Goal: Task Accomplishment & Management: Manage account settings

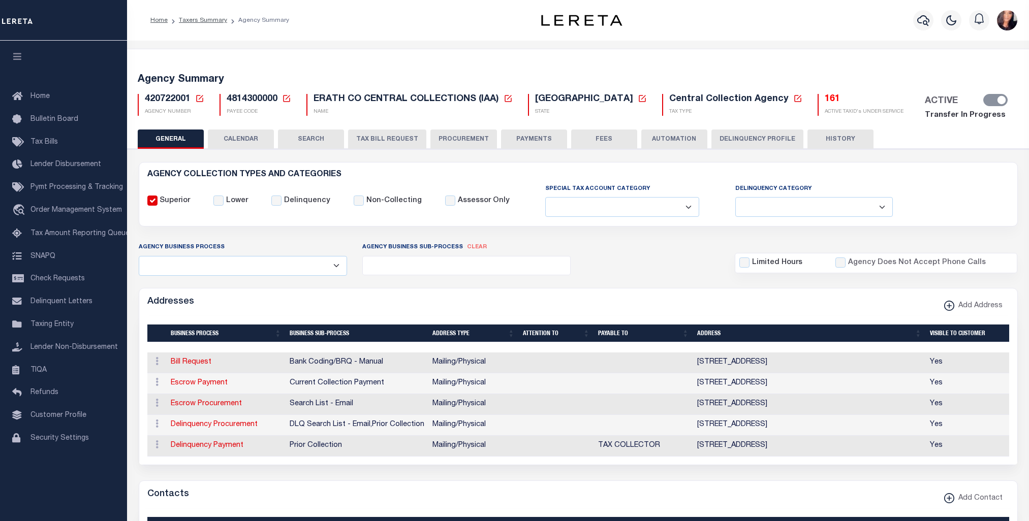
select select
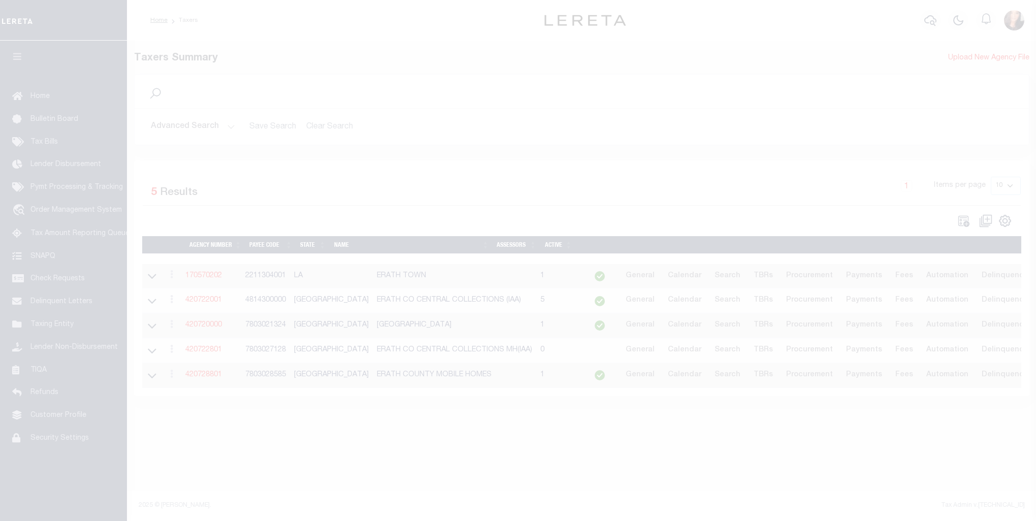
select select
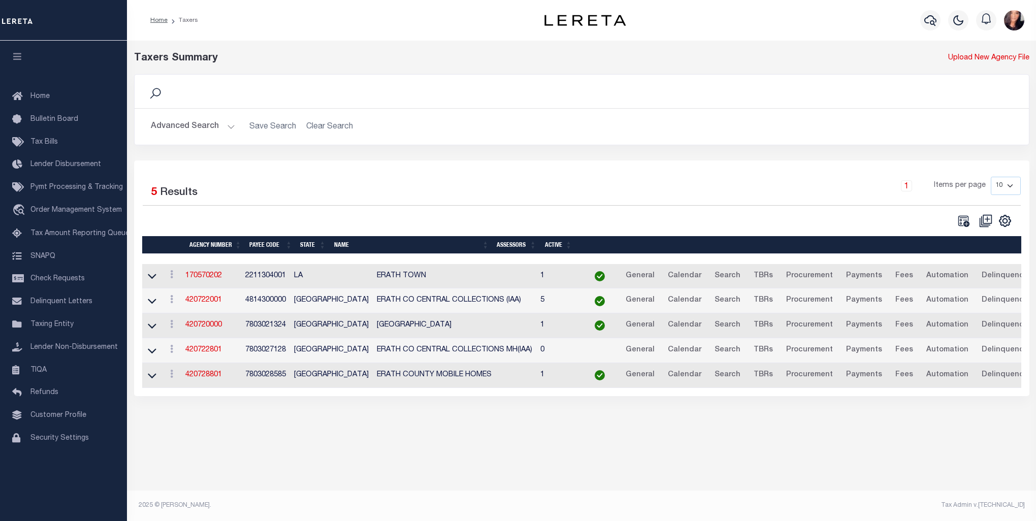
click at [195, 120] on button "Advanced Search" at bounding box center [193, 127] width 84 height 20
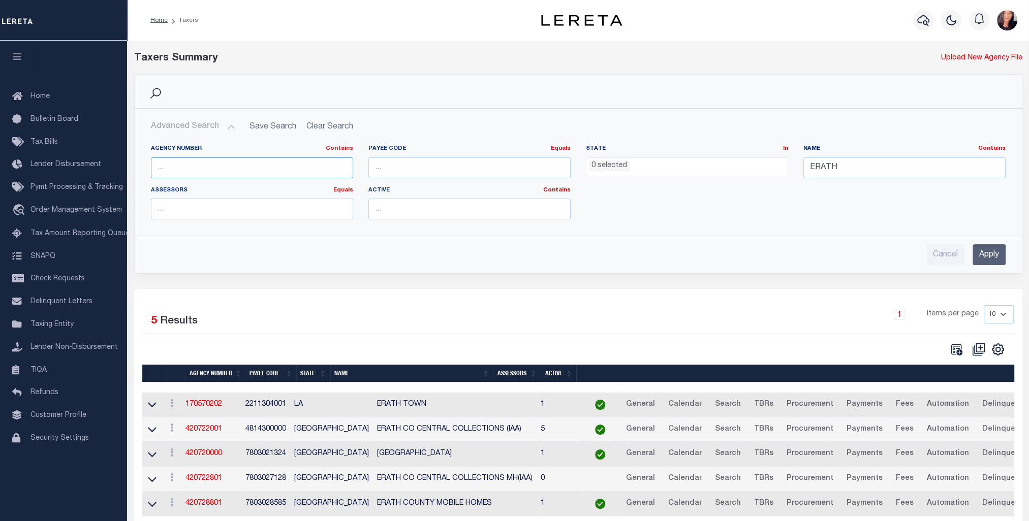
click at [210, 180] on div "Agency Number Contains Contains Is" at bounding box center [251, 166] width 217 height 42
click at [244, 164] on input "text" at bounding box center [252, 167] width 202 height 21
paste input "010021801"
type input "010021801"
drag, startPoint x: 853, startPoint y: 163, endPoint x: 764, endPoint y: 160, distance: 88.5
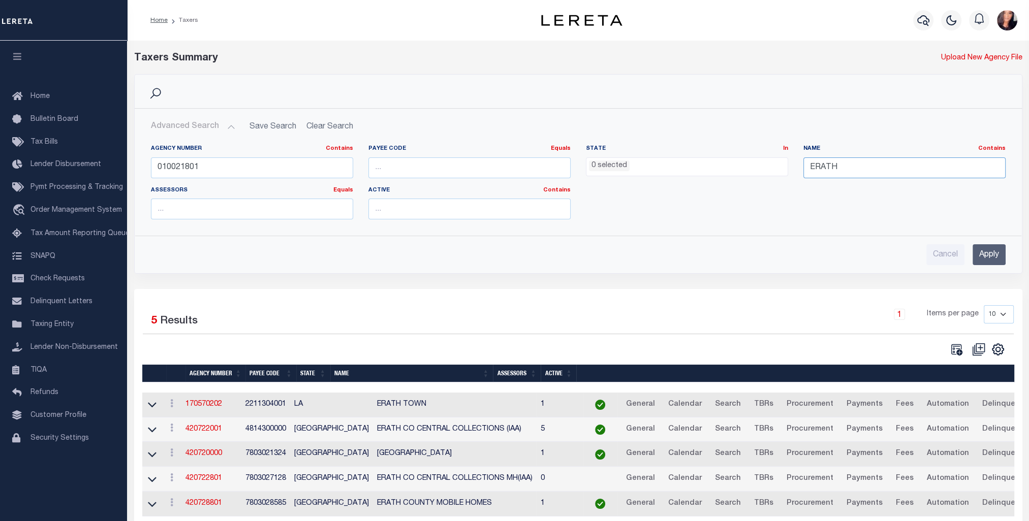
click at [764, 160] on div "Agency Number Contains Contains Is 010021801 Payee Code Equals Equals Is Not Eq…" at bounding box center [578, 186] width 870 height 83
click at [992, 253] on input "Apply" at bounding box center [988, 254] width 33 height 21
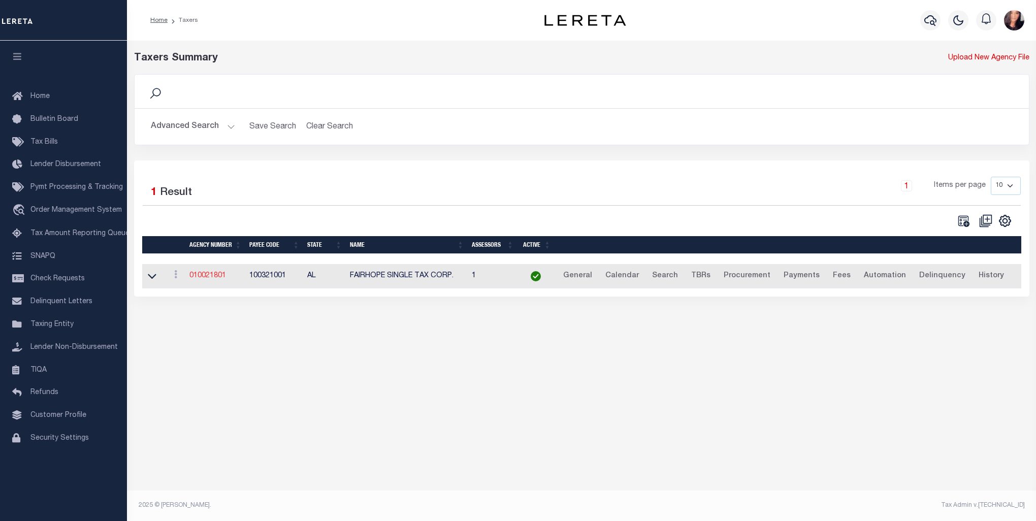
click at [209, 277] on link "010021801" at bounding box center [208, 275] width 37 height 7
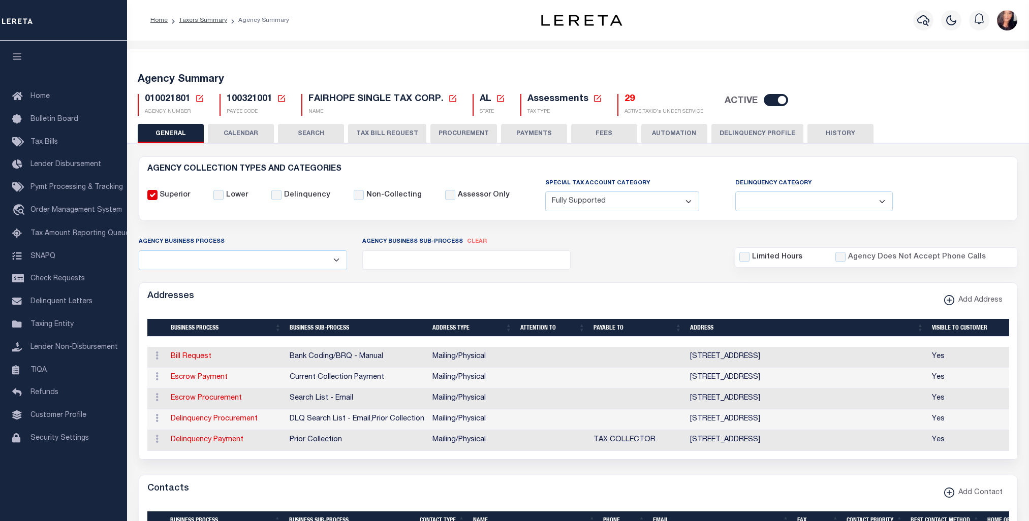
select select "1"
select select
click at [843, 256] on input "Agency Does Not Accept Phone Calls" at bounding box center [840, 257] width 10 height 10
click at [839, 254] on input "Agency Does Not Accept Phone Calls" at bounding box center [840, 257] width 10 height 10
click at [842, 257] on input "Agency Does Not Accept Phone Calls" at bounding box center [840, 257] width 10 height 10
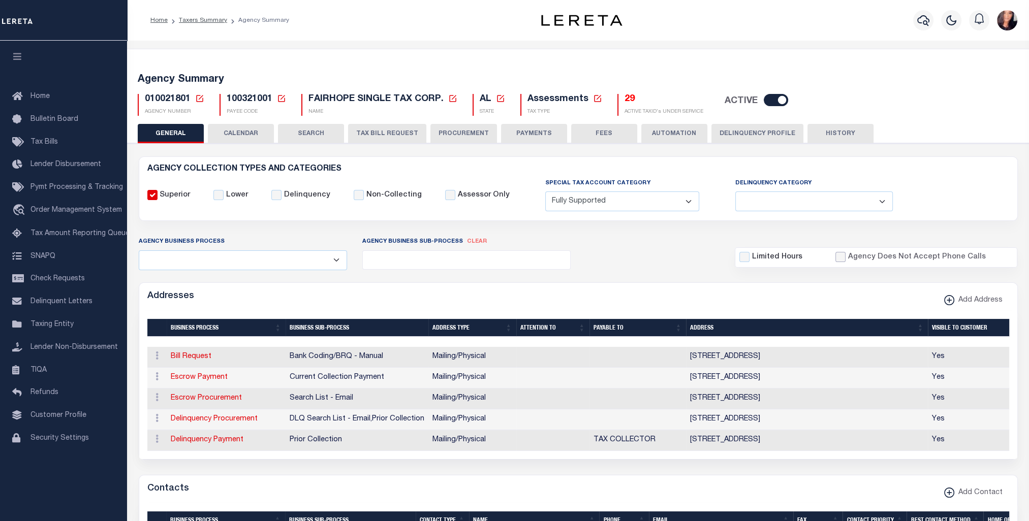
checkbox input "true"
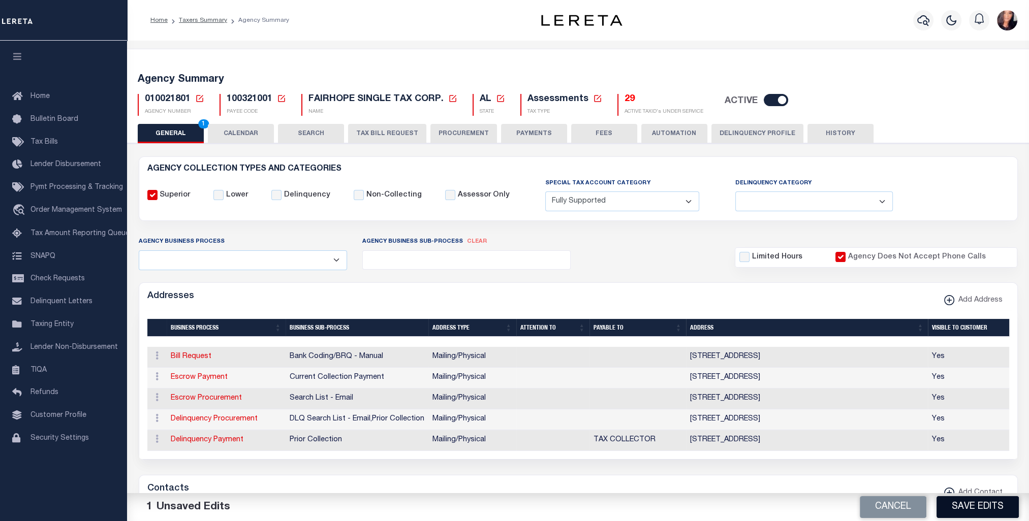
click at [991, 509] on button "Save Edits" at bounding box center [977, 507] width 82 height 22
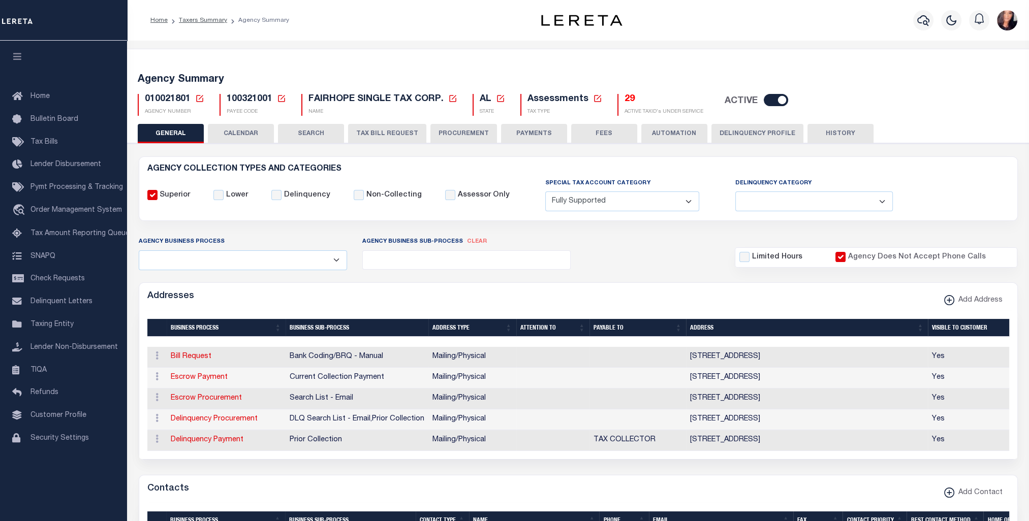
click at [457, 133] on button "PROCUREMENT" at bounding box center [463, 133] width 67 height 19
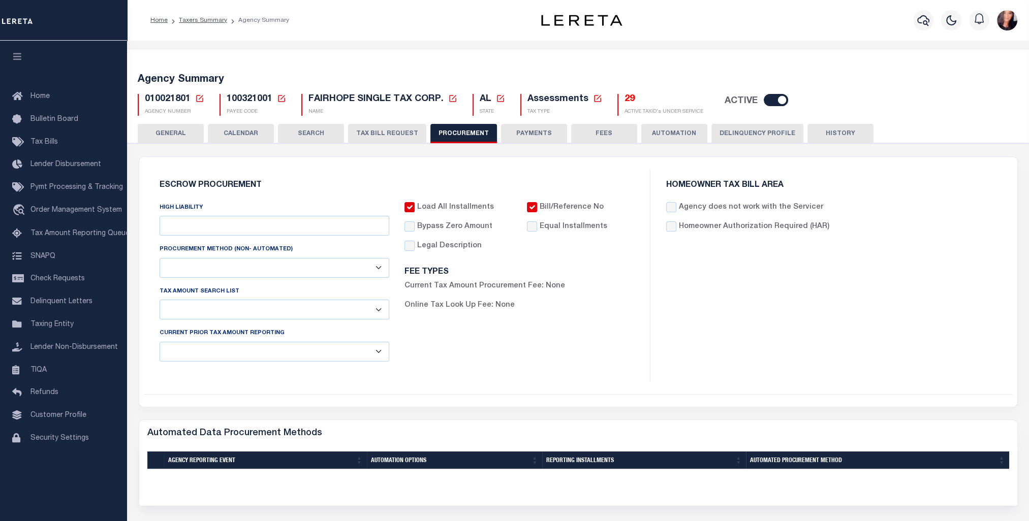
type input "$5,000"
select select "3"
select select "4"
checkbox input "true"
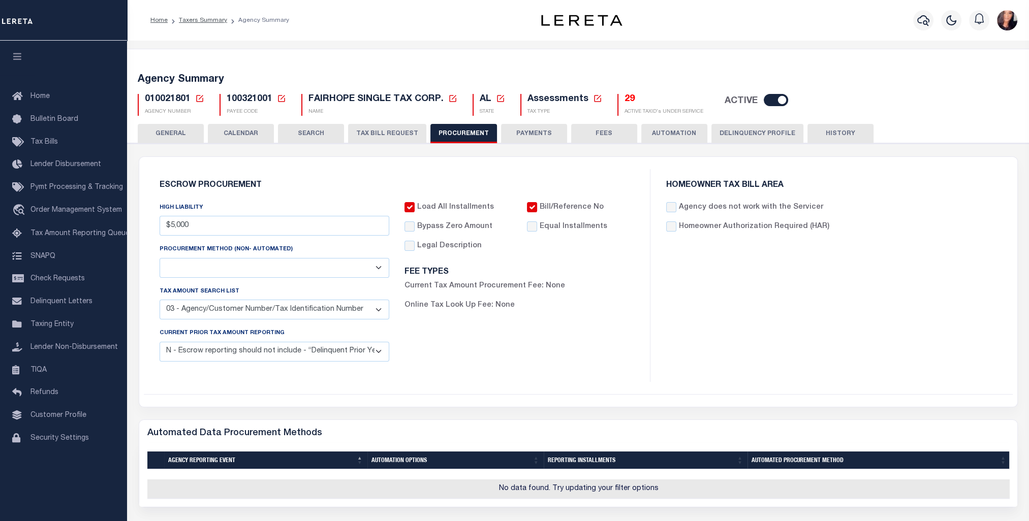
click at [169, 134] on button "GENERAL" at bounding box center [171, 133] width 66 height 19
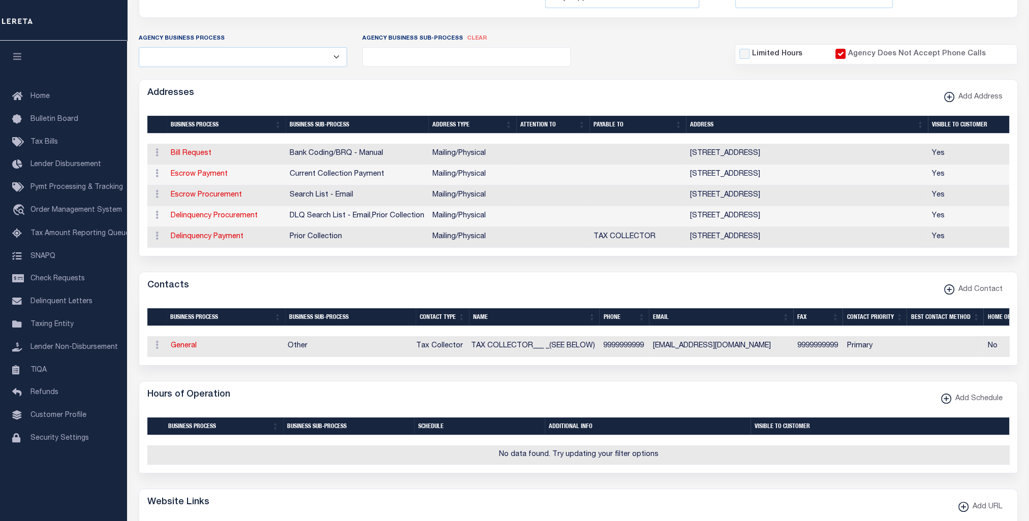
scroll to position [254, 0]
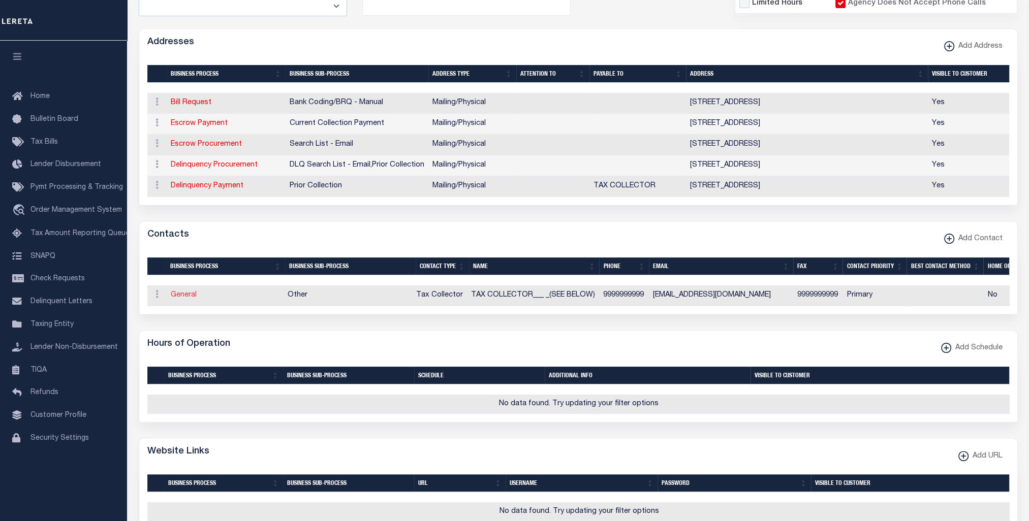
click at [183, 299] on link "General" at bounding box center [184, 295] width 26 height 7
checkbox input "false"
select select
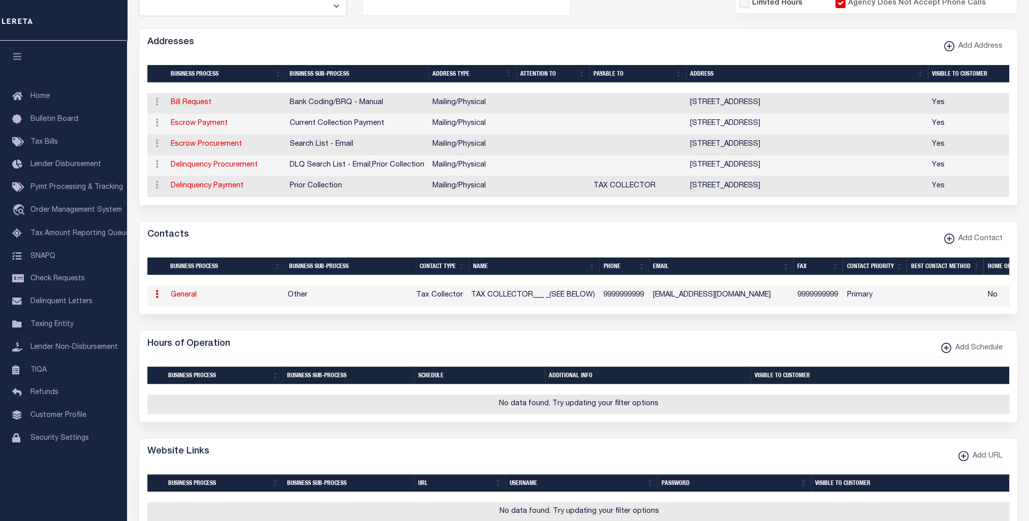
select select "2"
select select "1"
type input "TAX"
type input "COLLECTOR___"
type input "_(SEE BELOW)"
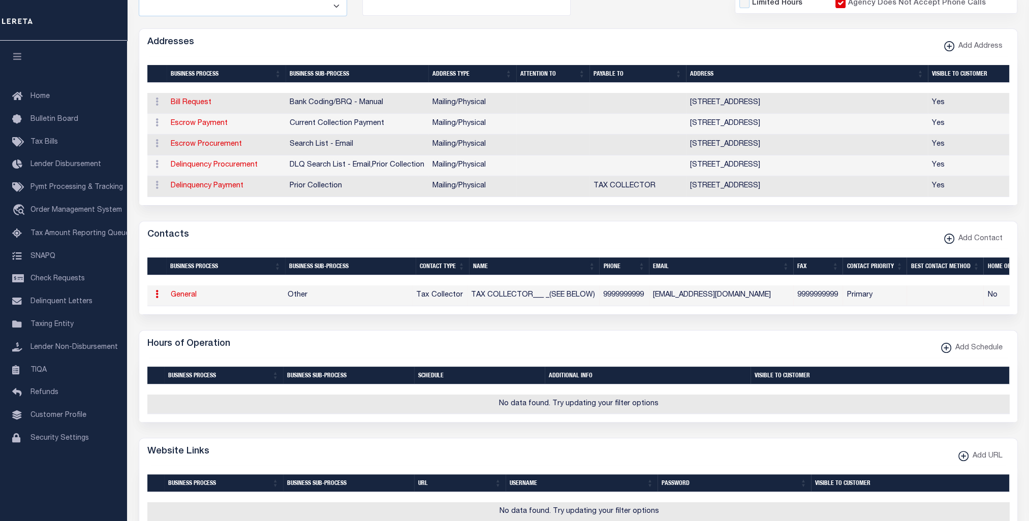
type input "9999999999"
type input "[EMAIL_ADDRESS][DOMAIN_NAME]"
select select "6"
select select "39"
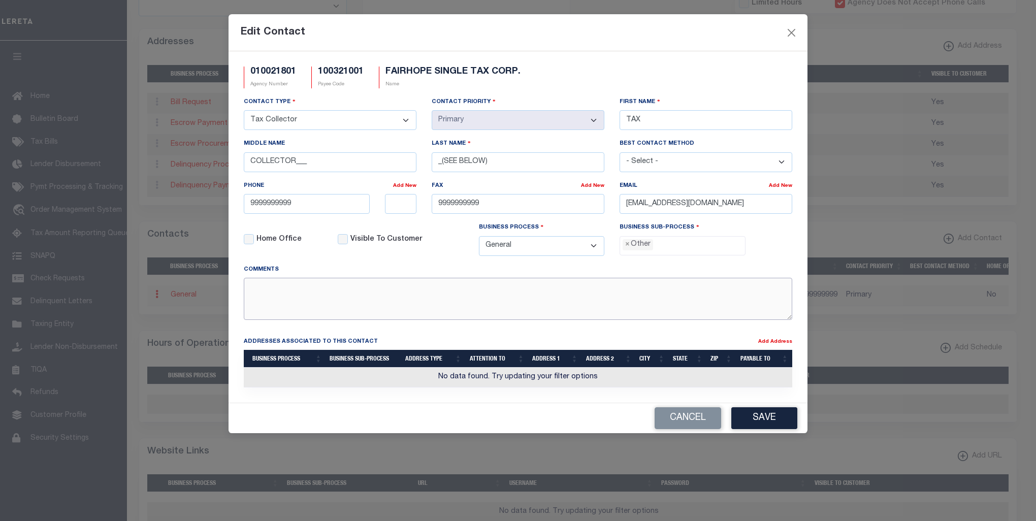
click at [277, 300] on textarea at bounding box center [518, 299] width 549 height 42
type textarea "Must reach out to [PERSON_NAME] to obtain tax information."
click at [780, 420] on button "Save" at bounding box center [765, 418] width 66 height 22
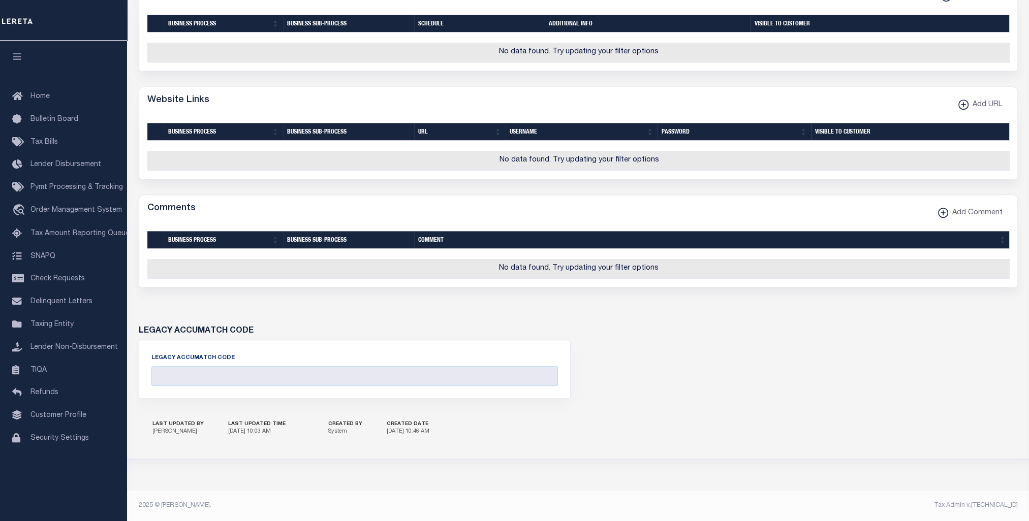
scroll to position [0, 0]
